Goal: Check status: Check status

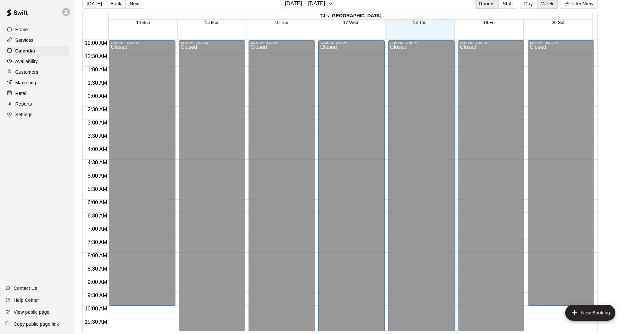
scroll to position [348, 0]
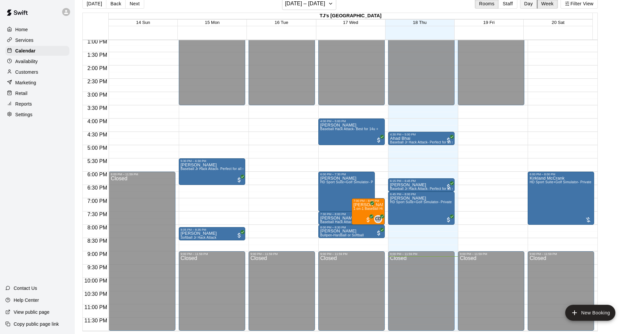
click at [533, 5] on button "Day" at bounding box center [528, 4] width 17 height 10
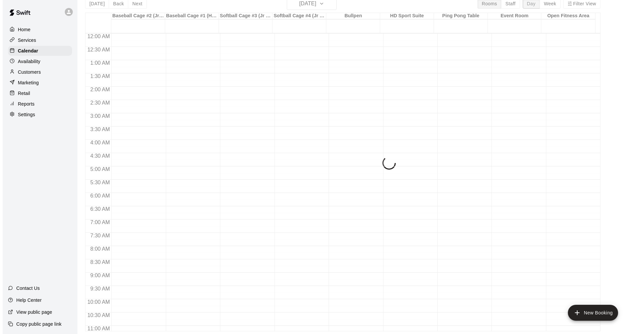
scroll to position [341, 0]
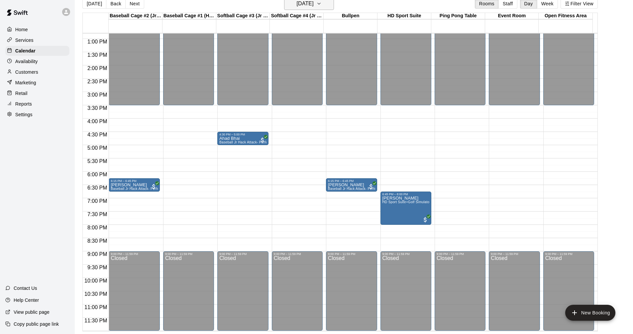
click at [314, 5] on h6 "[DATE]" at bounding box center [305, 3] width 17 height 9
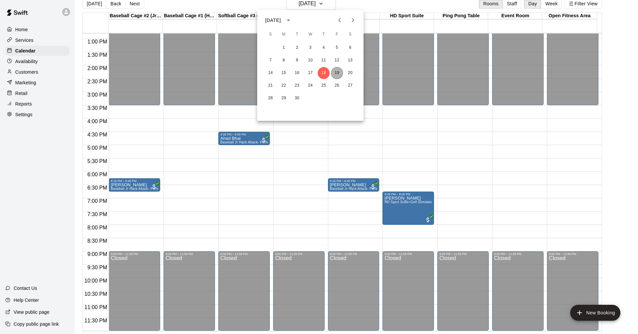
click at [336, 76] on button "19" at bounding box center [337, 73] width 12 height 12
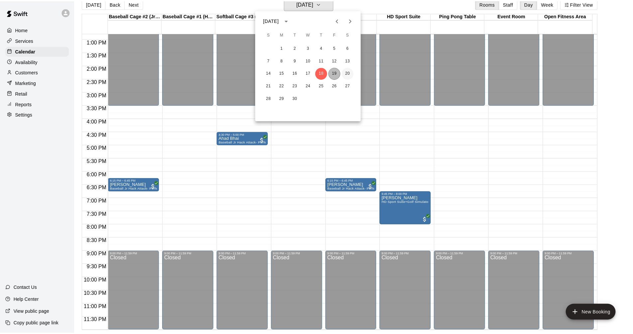
scroll to position [8, 0]
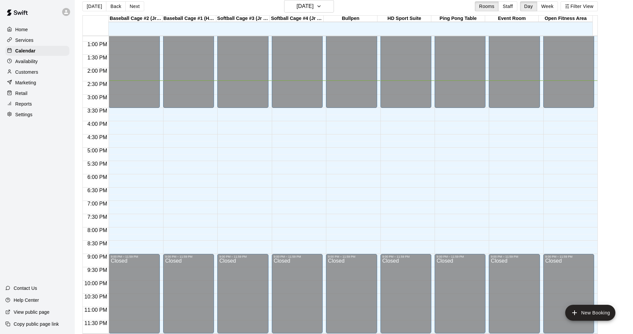
click at [40, 45] on div "Services" at bounding box center [37, 40] width 64 height 10
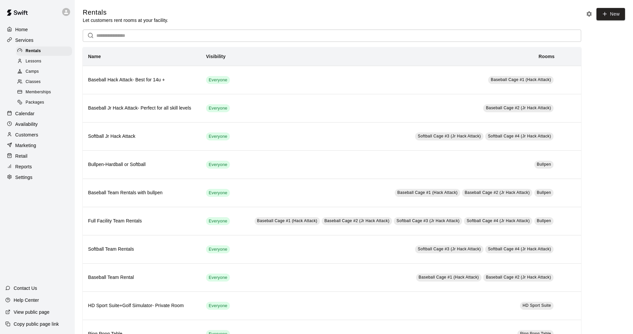
drag, startPoint x: 42, startPoint y: 115, endPoint x: 68, endPoint y: 114, distance: 26.3
click at [42, 115] on div "Calendar" at bounding box center [37, 114] width 64 height 10
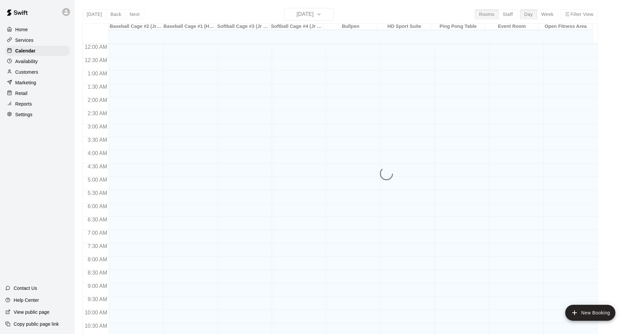
scroll to position [320, 0]
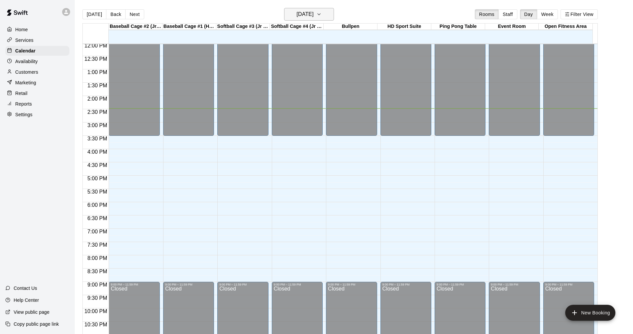
click at [323, 15] on button "[DATE]" at bounding box center [309, 14] width 50 height 13
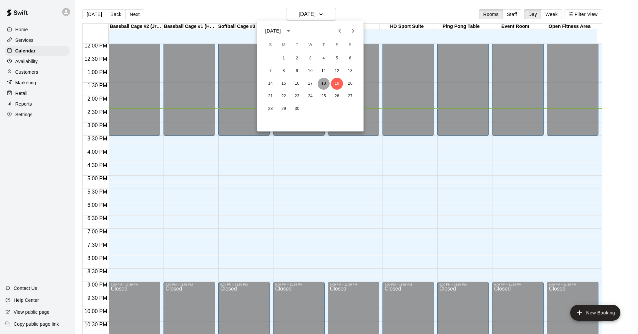
drag, startPoint x: 324, startPoint y: 87, endPoint x: 409, endPoint y: 18, distance: 109.0
click at [324, 87] on button "18" at bounding box center [324, 84] width 12 height 12
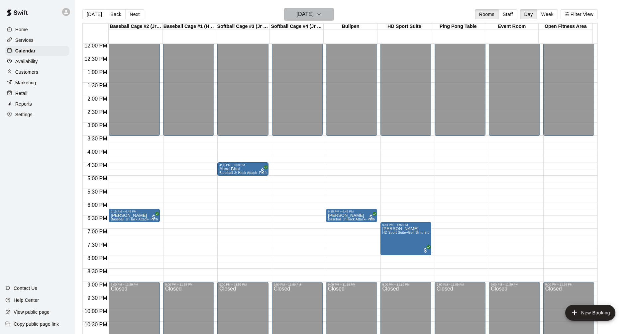
click at [314, 17] on h6 "[DATE]" at bounding box center [305, 14] width 17 height 9
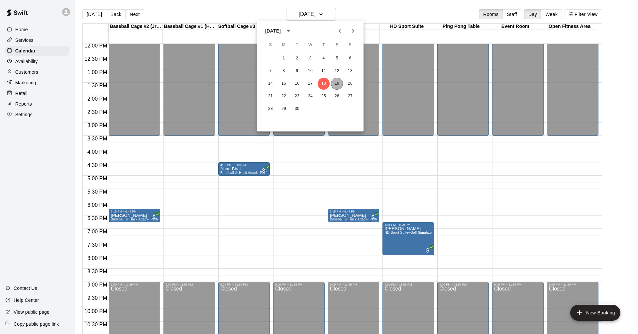
click at [334, 84] on button "19" at bounding box center [337, 84] width 12 height 12
